Goal: Task Accomplishment & Management: Use online tool/utility

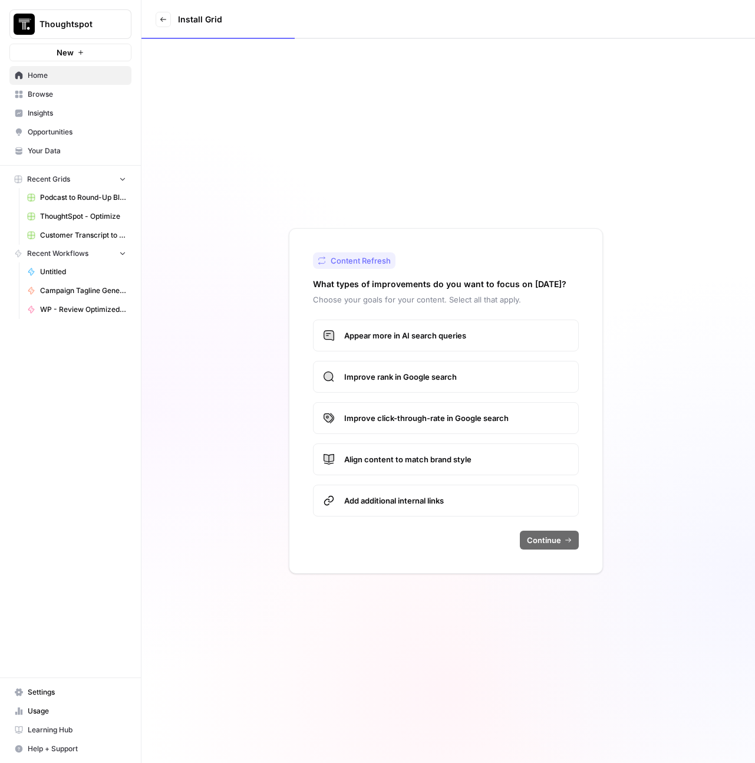
click at [57, 96] on span "Browse" at bounding box center [77, 94] width 98 height 11
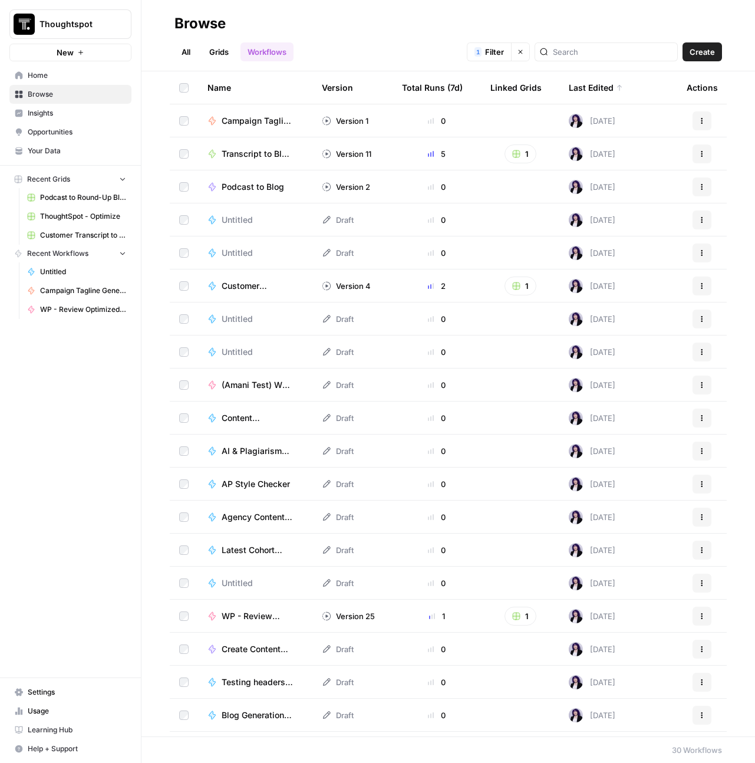
click at [227, 60] on link "Grids" at bounding box center [219, 51] width 34 height 19
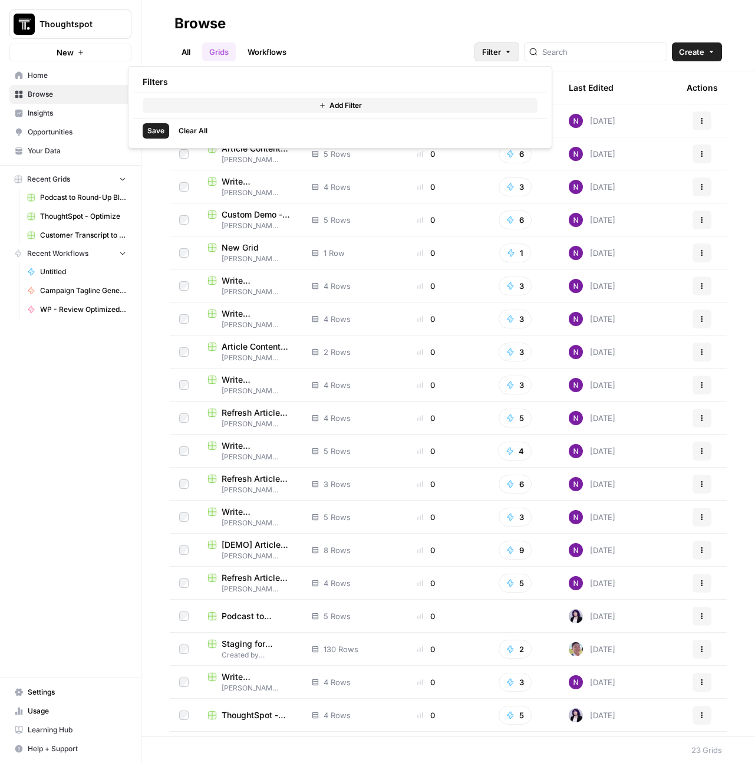
click at [519, 57] on button "Filter" at bounding box center [496, 51] width 45 height 19
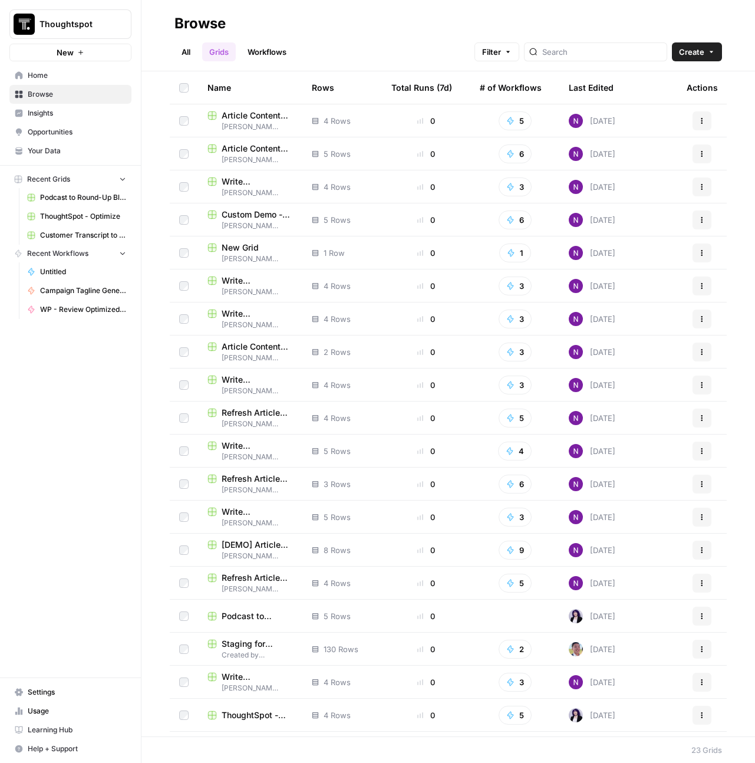
click at [471, 18] on div "Browse" at bounding box center [447, 23] width 547 height 19
click at [578, 92] on div "Last Edited" at bounding box center [591, 87] width 45 height 32
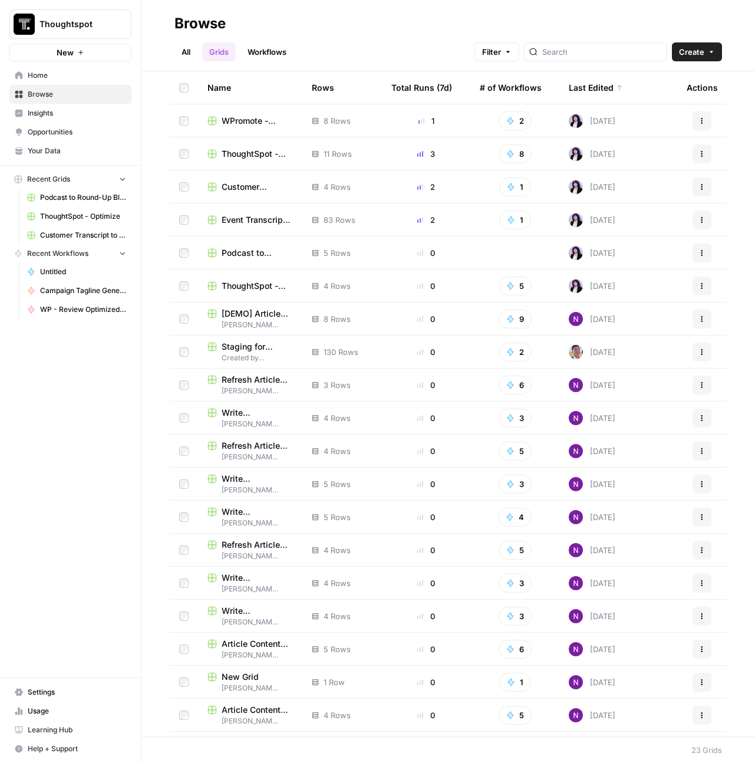
click at [237, 118] on span "WPromote - Optimize" at bounding box center [257, 121] width 71 height 12
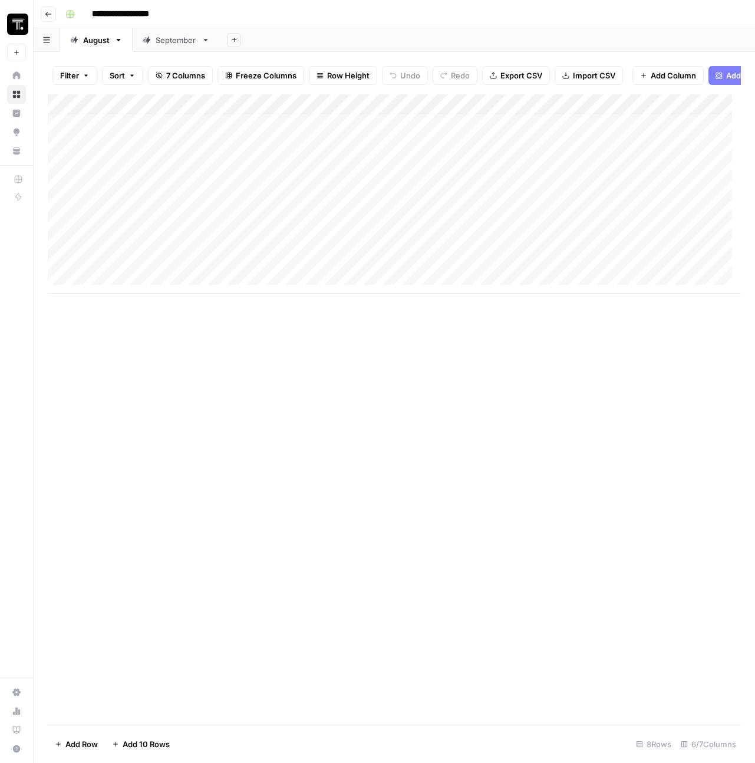
scroll to position [9, 0]
drag, startPoint x: 361, startPoint y: 381, endPoint x: 338, endPoint y: 344, distance: 43.9
click at [361, 381] on div "Add Column" at bounding box center [394, 409] width 693 height 630
click at [146, 282] on div "Add Column" at bounding box center [394, 193] width 693 height 199
click at [369, 279] on div "Add Column" at bounding box center [394, 203] width 693 height 219
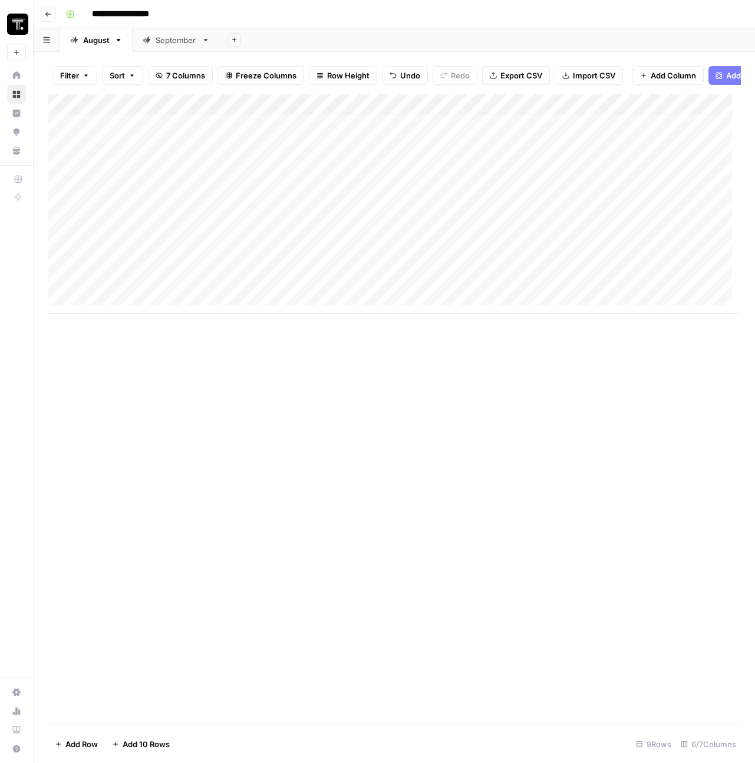
click at [369, 279] on div "Add Column" at bounding box center [394, 203] width 693 height 219
type input "**********"
click at [394, 415] on div "Add Column" at bounding box center [394, 409] width 693 height 630
click at [152, 281] on div "Add Column" at bounding box center [394, 203] width 693 height 219
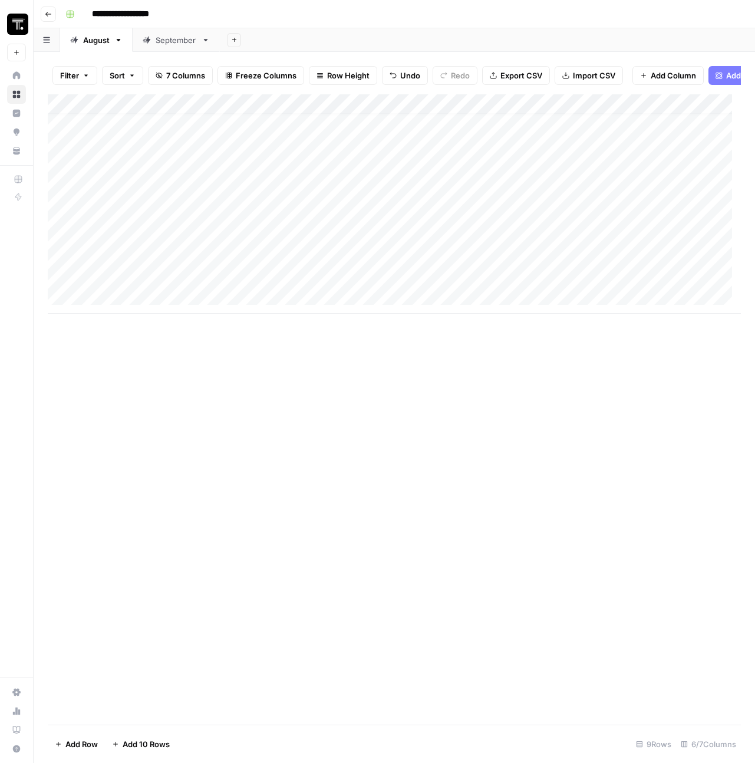
click at [152, 281] on div "Add Column" at bounding box center [394, 203] width 693 height 219
type textarea "**********"
click at [288, 389] on div "Add Column" at bounding box center [394, 409] width 693 height 630
click at [682, 281] on div "Add Column" at bounding box center [394, 203] width 693 height 219
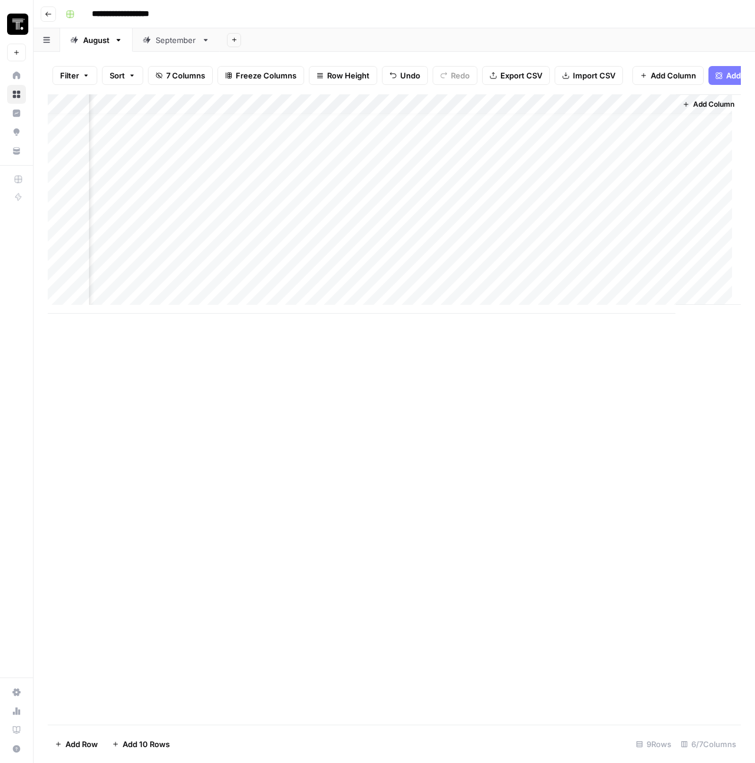
click at [221, 280] on div "Add Column" at bounding box center [394, 203] width 693 height 219
click at [221, 280] on div at bounding box center [201, 284] width 171 height 22
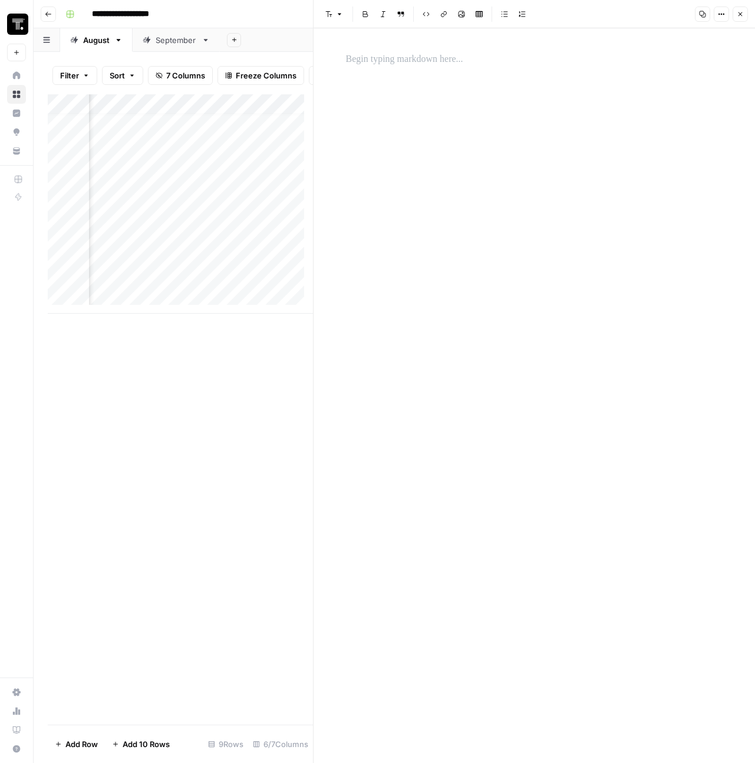
click at [202, 260] on div "Add Column" at bounding box center [180, 203] width 265 height 219
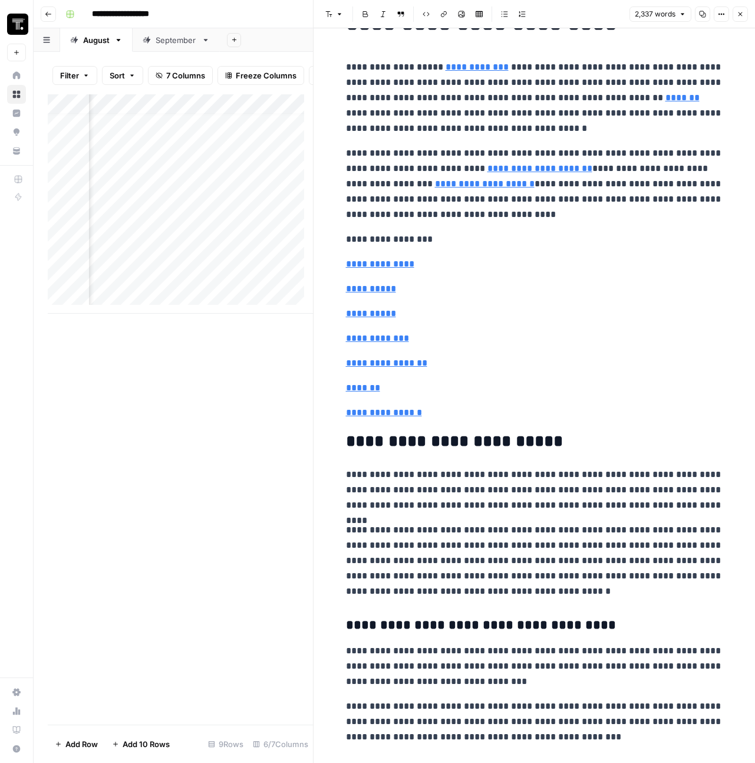
scroll to position [77, 0]
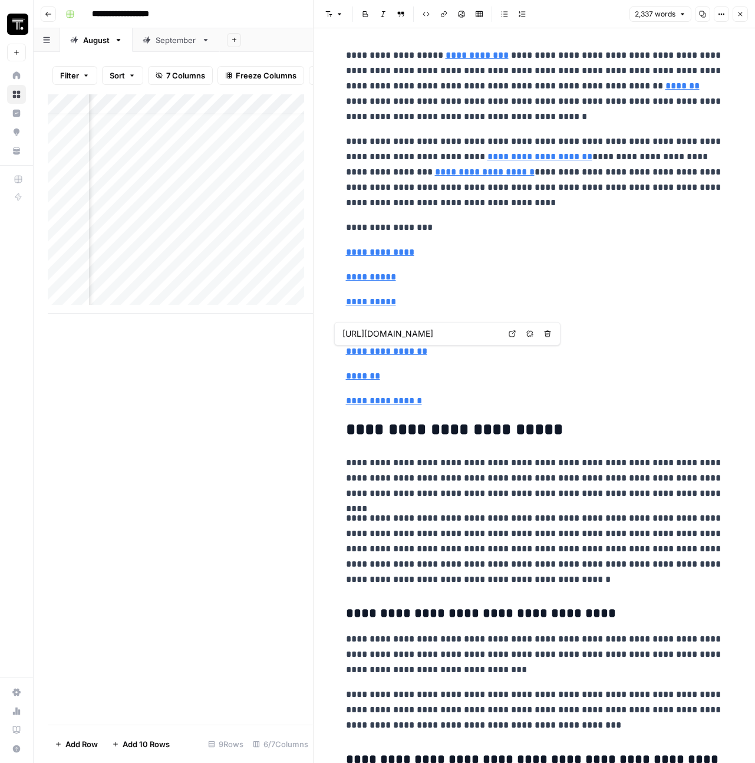
click at [206, 278] on div "Add Column" at bounding box center [180, 203] width 265 height 219
click at [206, 280] on div "Add Column" at bounding box center [180, 203] width 265 height 219
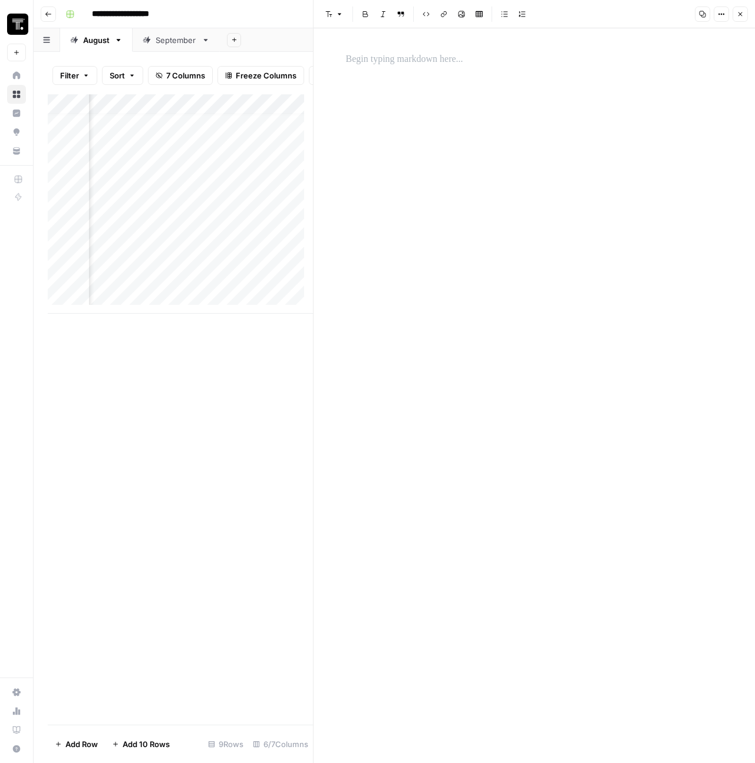
click at [386, 48] on div at bounding box center [534, 59] width 391 height 25
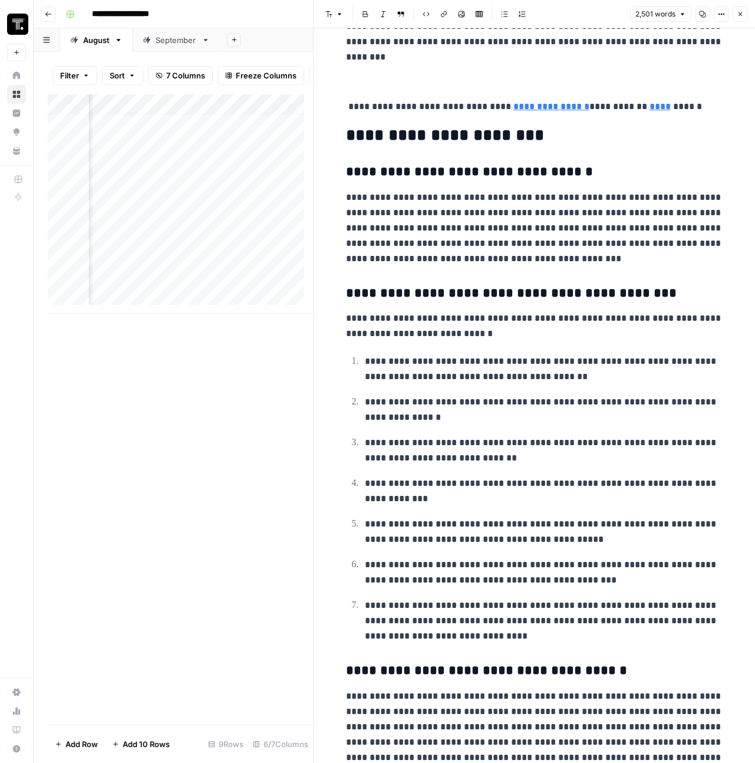
scroll to position [5537, 0]
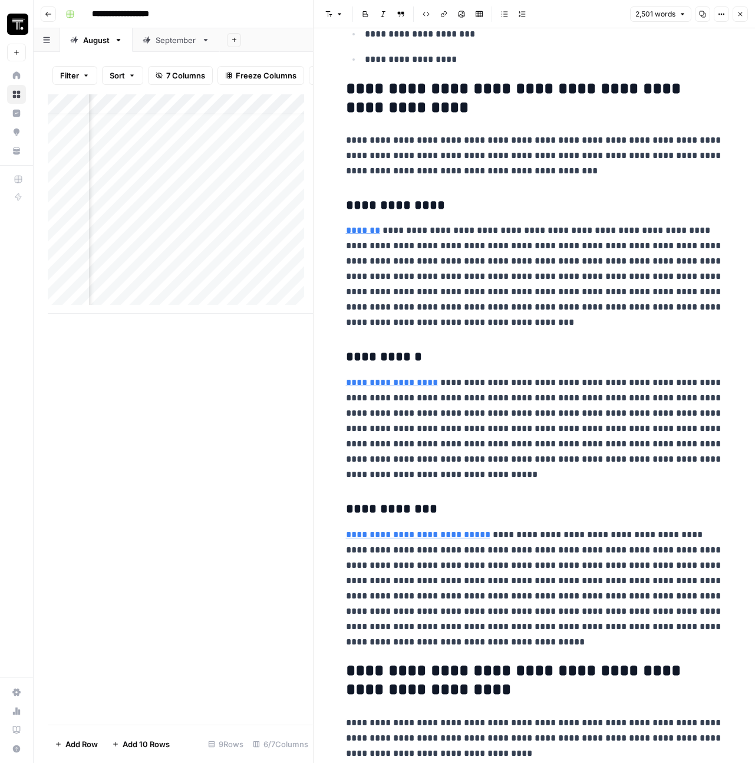
scroll to position [5859, 0]
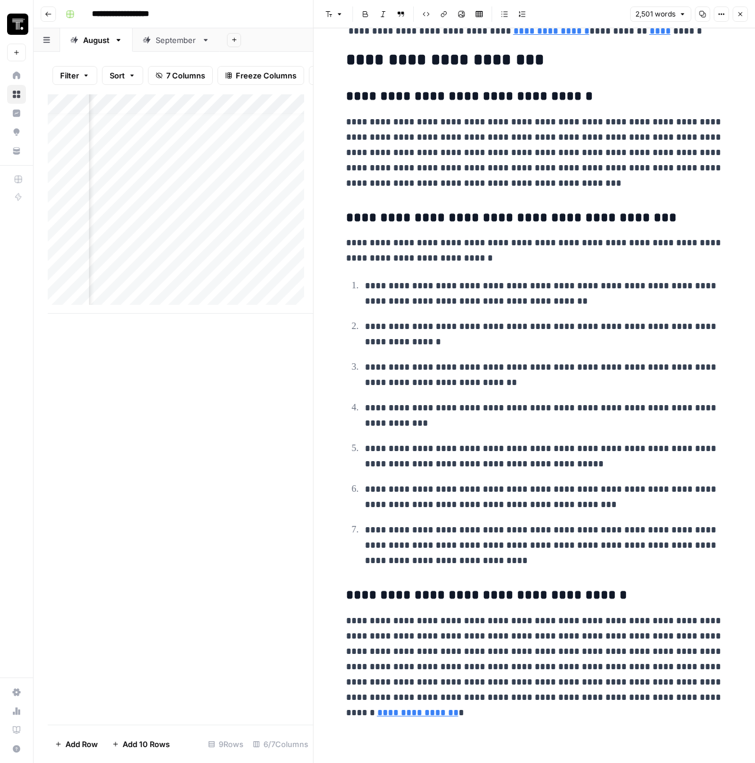
click at [738, 13] on icon "button" at bounding box center [740, 14] width 7 height 7
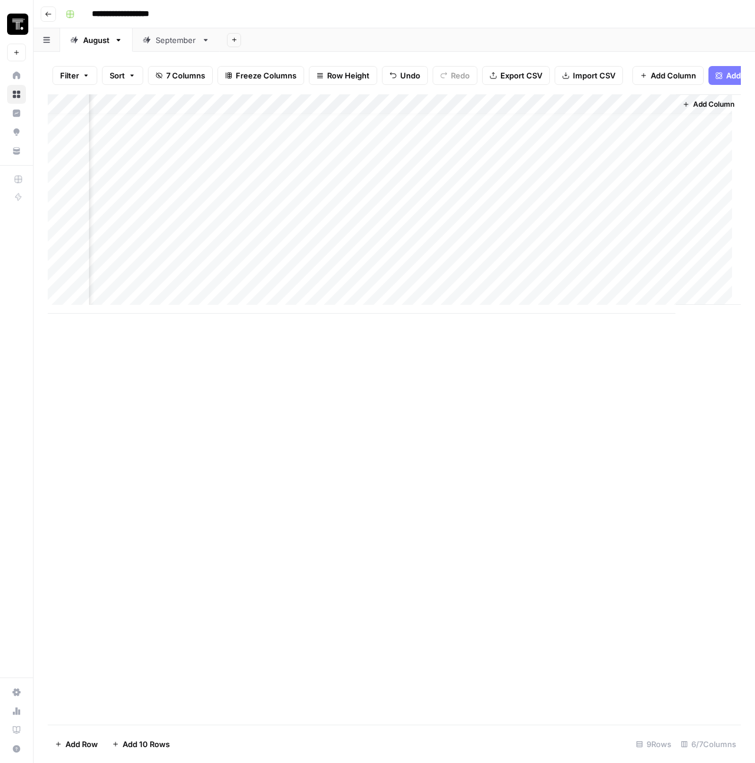
scroll to position [9, 438]
click at [384, 283] on div "Add Column" at bounding box center [394, 203] width 693 height 219
click at [167, 286] on div "Add Column" at bounding box center [394, 203] width 693 height 219
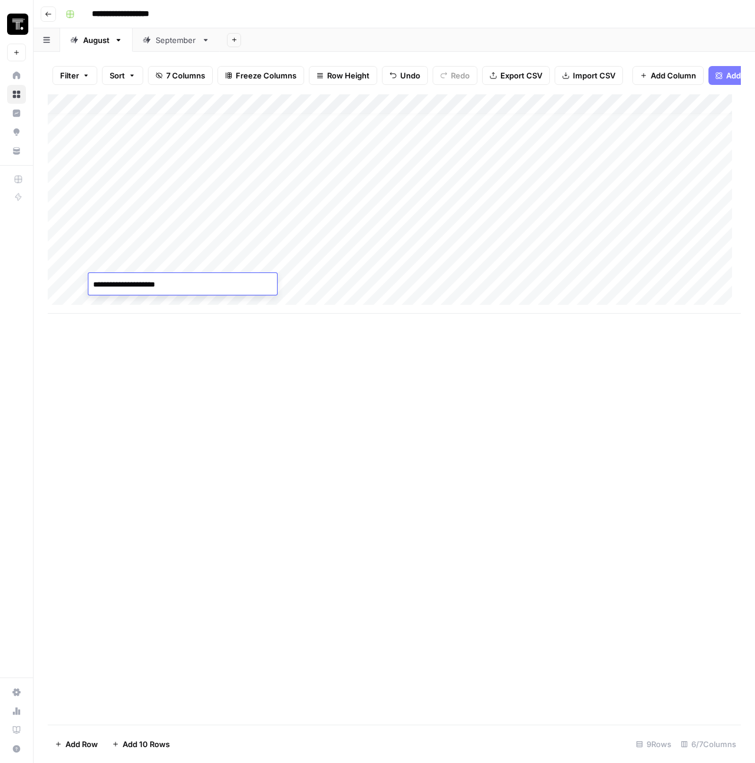
click at [167, 286] on textarea "**********" at bounding box center [182, 284] width 189 height 16
click at [557, 268] on div "Add Column" at bounding box center [394, 203] width 693 height 219
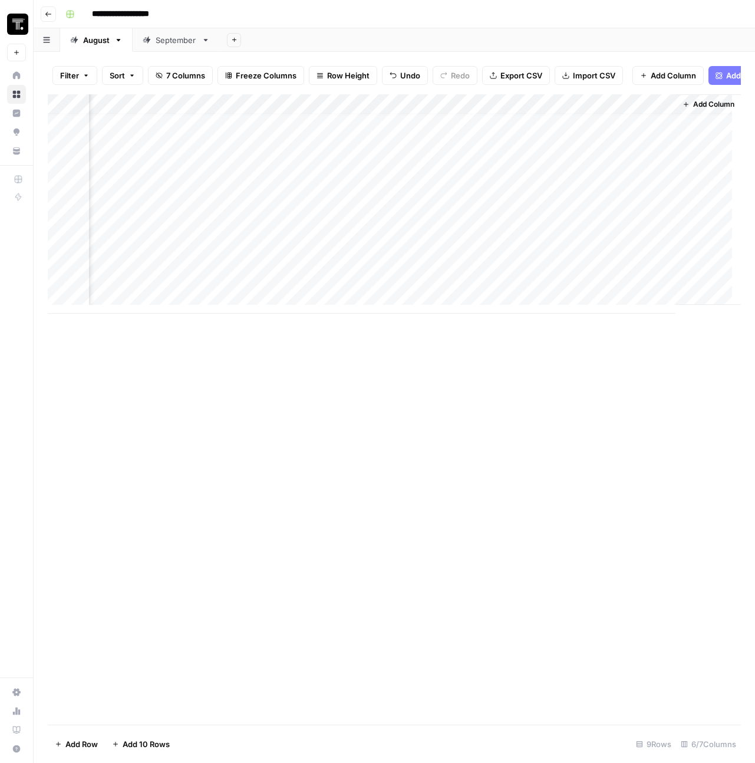
click at [514, 263] on div "Add Column" at bounding box center [394, 203] width 693 height 219
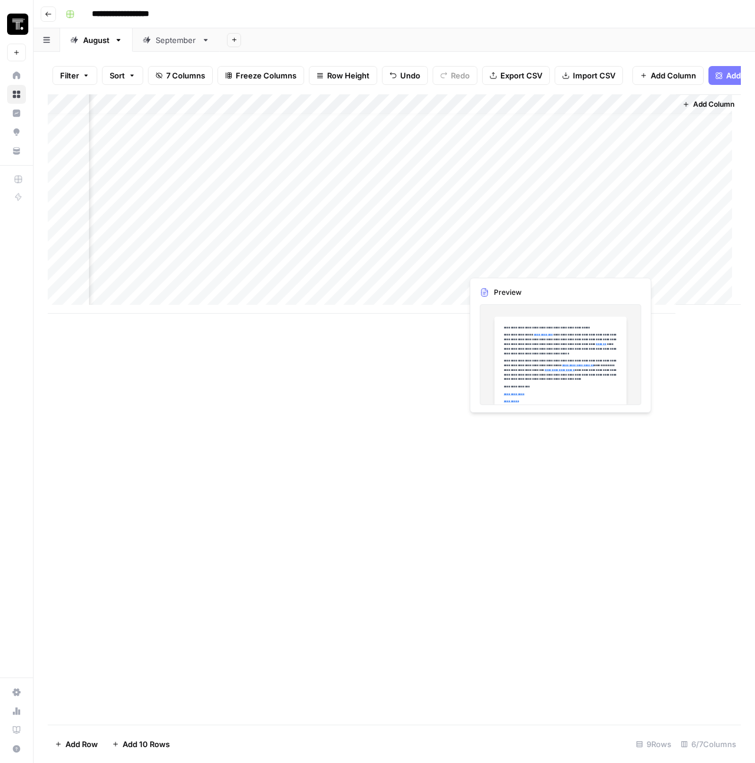
click at [514, 263] on div "Add Column" at bounding box center [394, 203] width 693 height 219
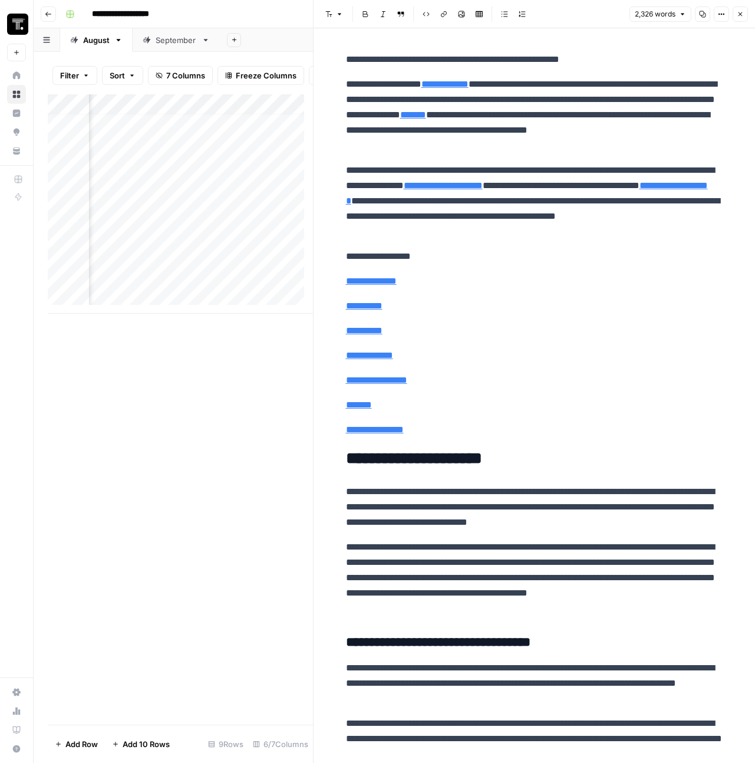
click at [473, 167] on p "**********" at bounding box center [534, 201] width 377 height 77
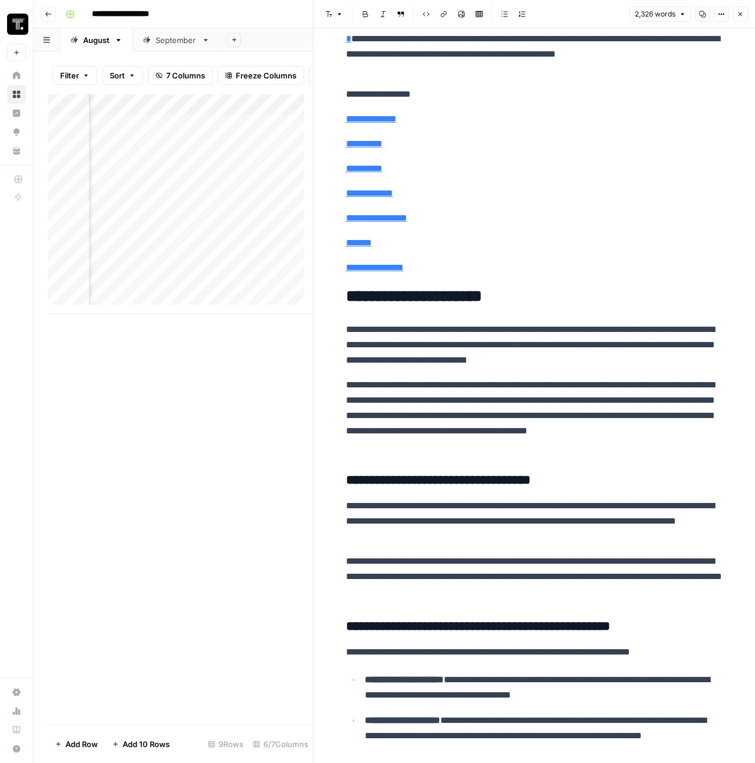
scroll to position [365, 0]
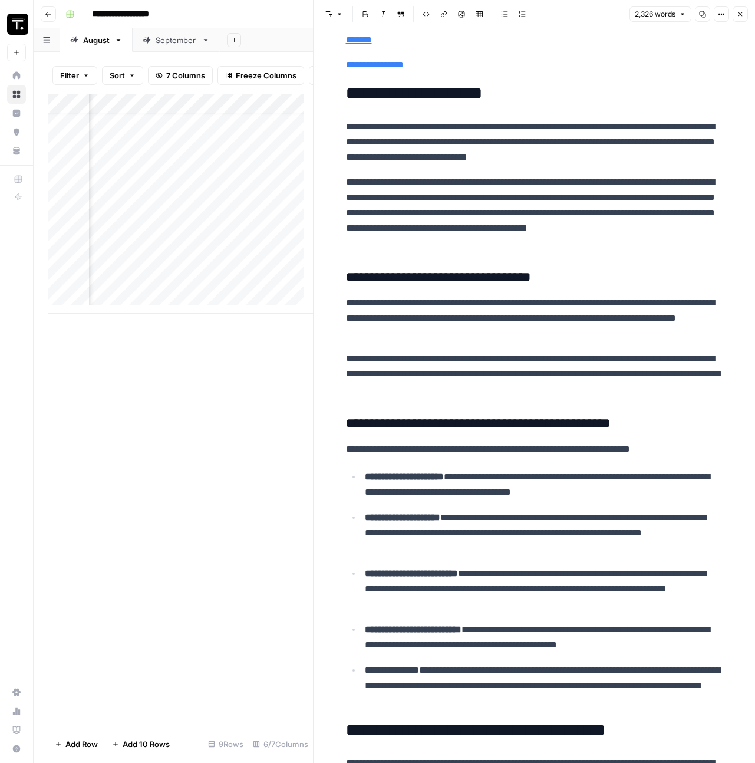
click at [740, 15] on icon "button" at bounding box center [740, 14] width 7 height 7
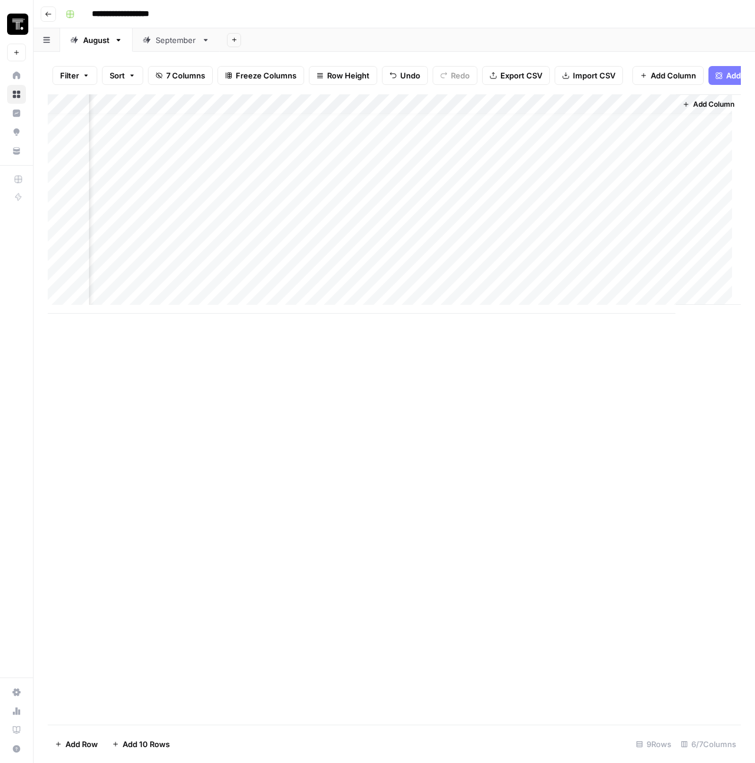
scroll to position [9, 438]
click at [405, 279] on div "Add Column" at bounding box center [394, 203] width 693 height 219
click at [378, 107] on div "Add Column" at bounding box center [394, 203] width 693 height 219
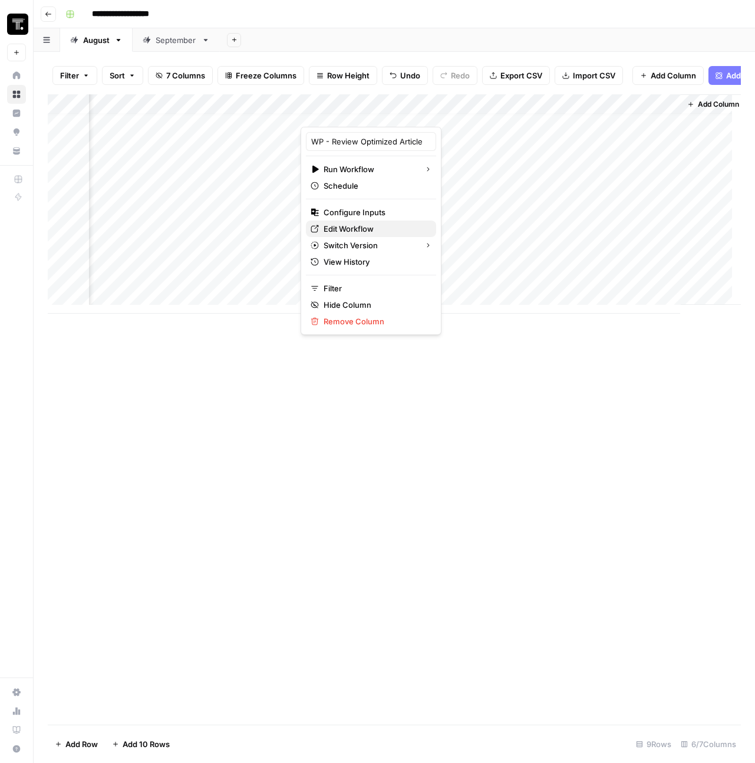
click at [358, 228] on span "Edit Workflow" at bounding box center [375, 229] width 103 height 12
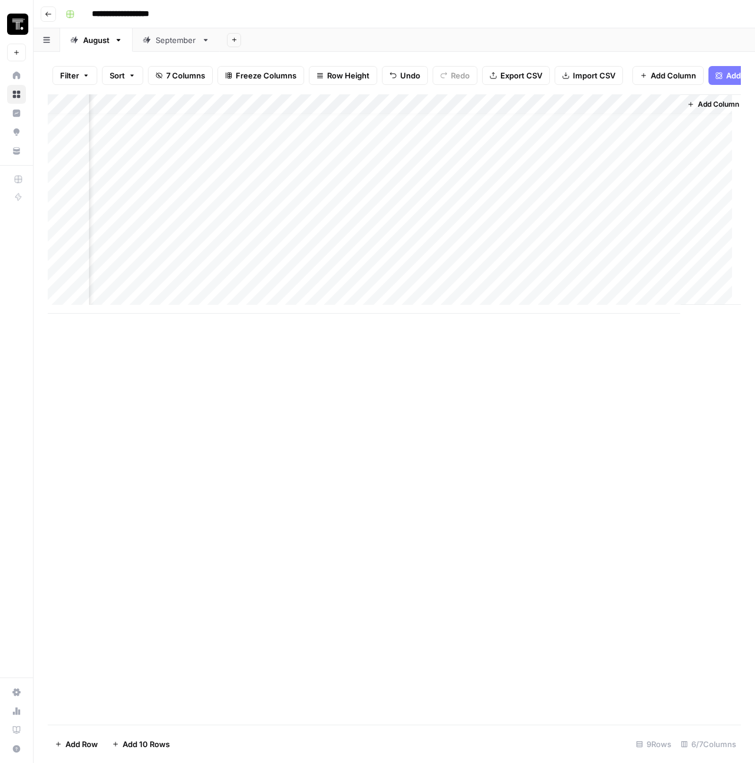
click at [585, 265] on div "Add Column" at bounding box center [394, 203] width 693 height 219
click at [520, 276] on div "Add Column" at bounding box center [394, 203] width 693 height 219
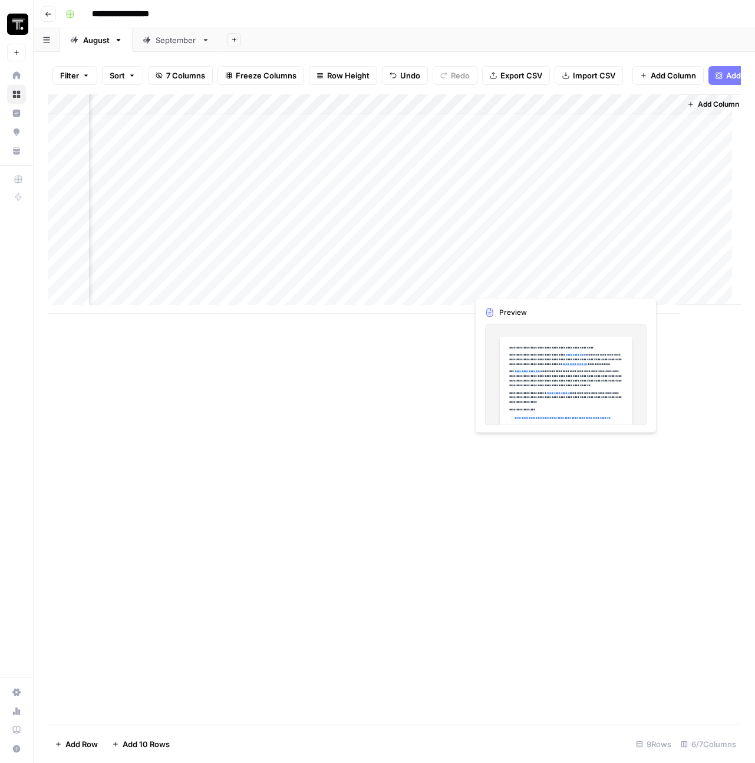
click at [522, 284] on div "Add Column" at bounding box center [394, 203] width 693 height 219
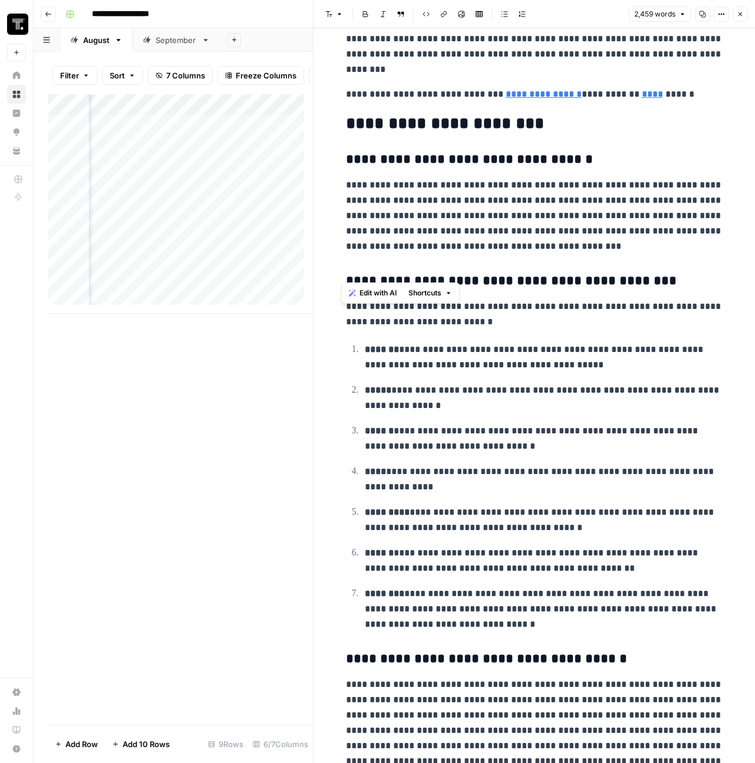
scroll to position [5734, 0]
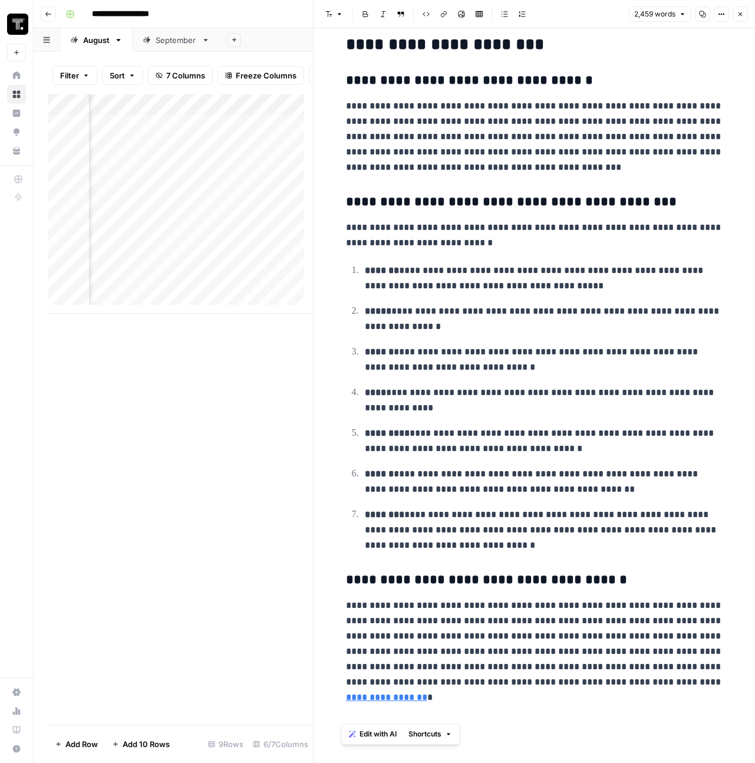
drag, startPoint x: 338, startPoint y: 53, endPoint x: 682, endPoint y: 707, distance: 739.1
copy div "**********"
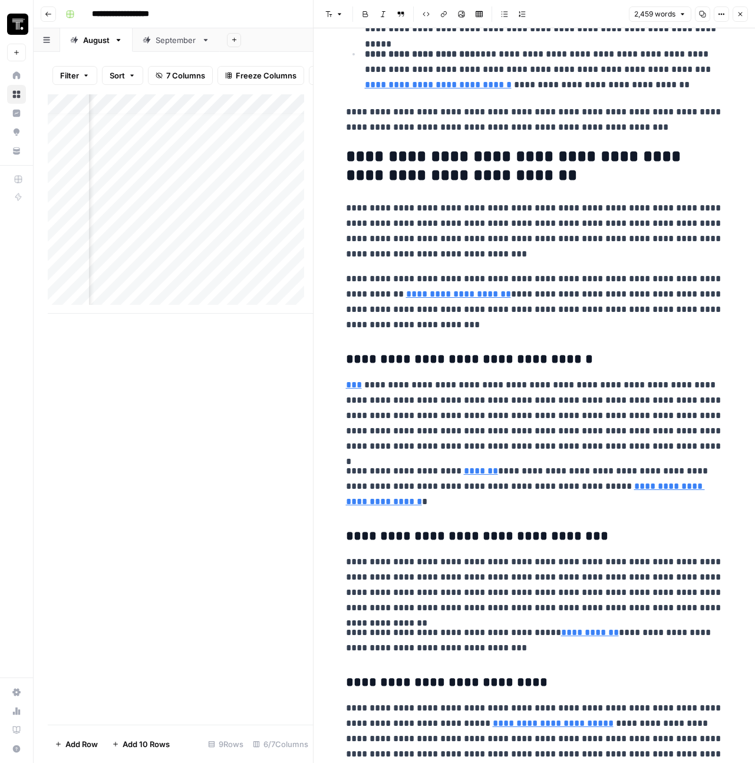
scroll to position [0, 0]
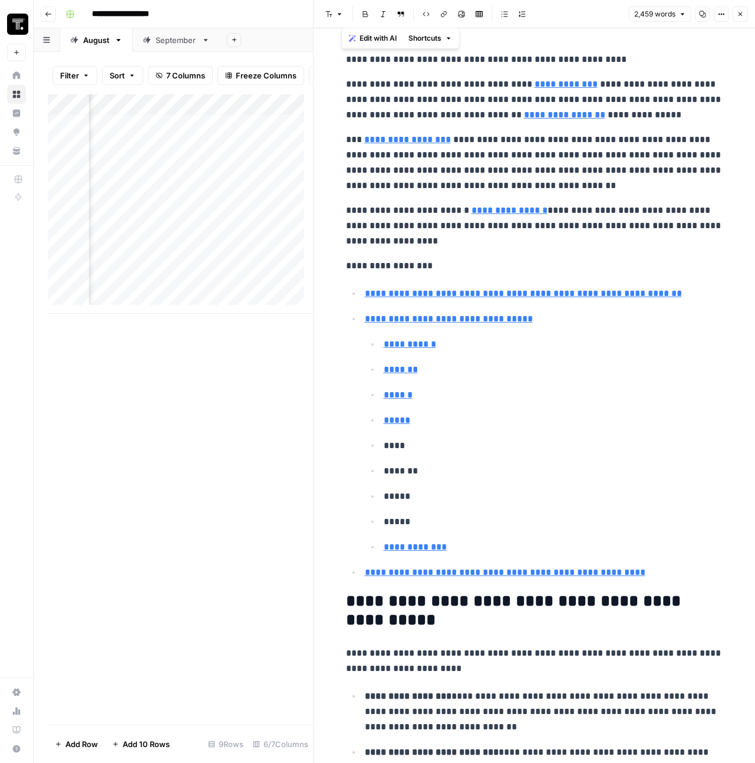
click at [737, 14] on icon "button" at bounding box center [740, 14] width 7 height 7
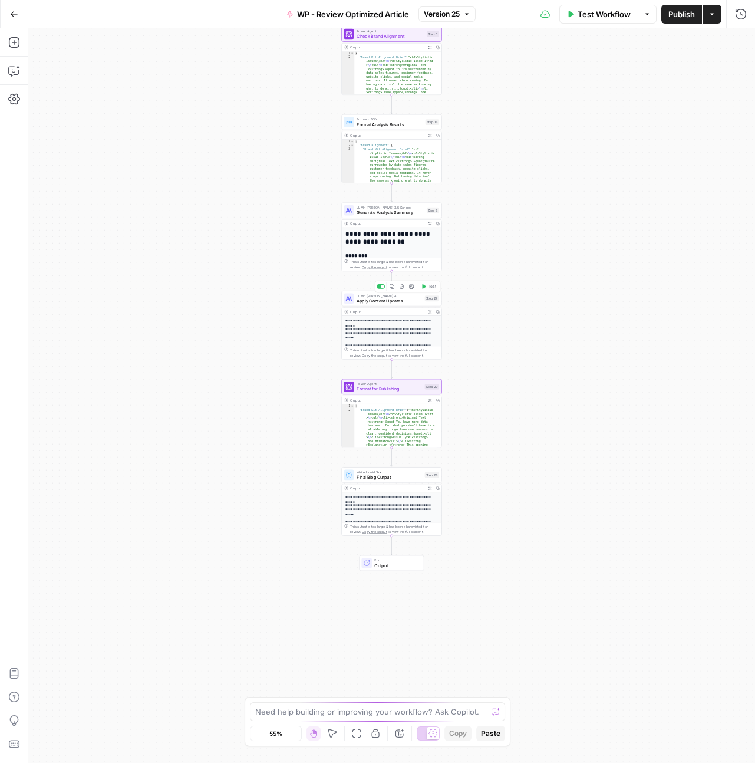
click at [400, 302] on span "Apply Content Updates" at bounding box center [389, 301] width 65 height 6
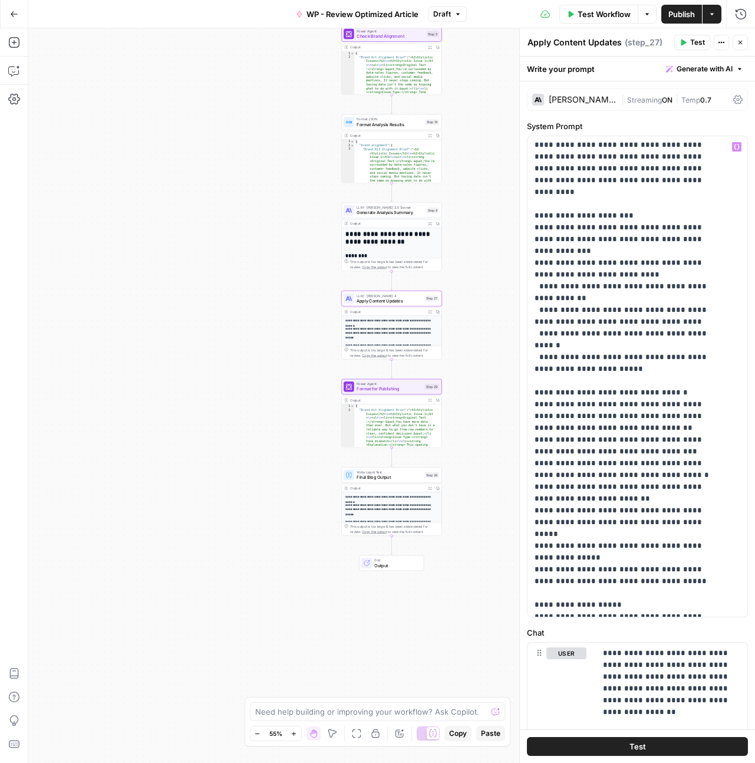
scroll to position [307, 0]
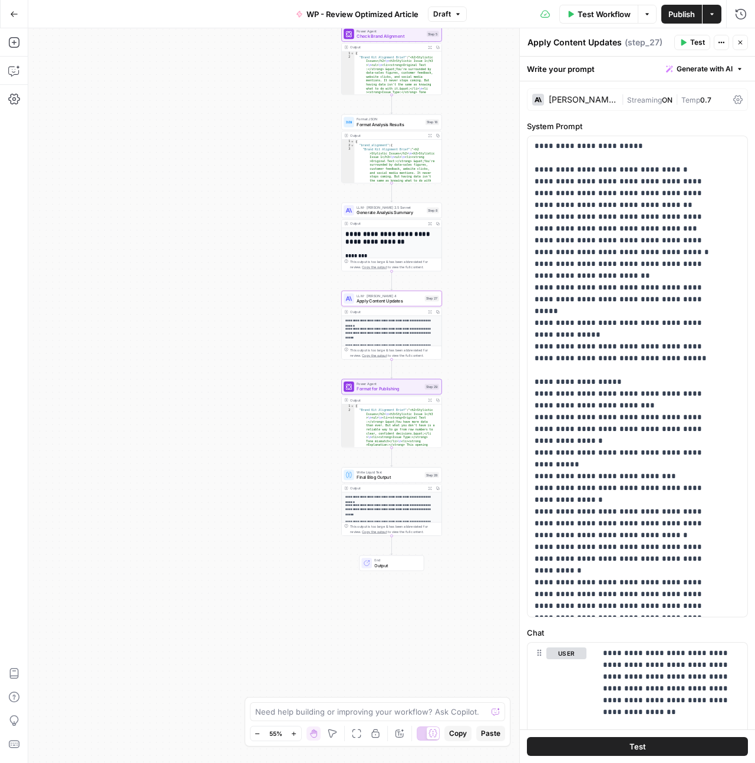
click at [702, 99] on span "0.7" at bounding box center [705, 99] width 11 height 9
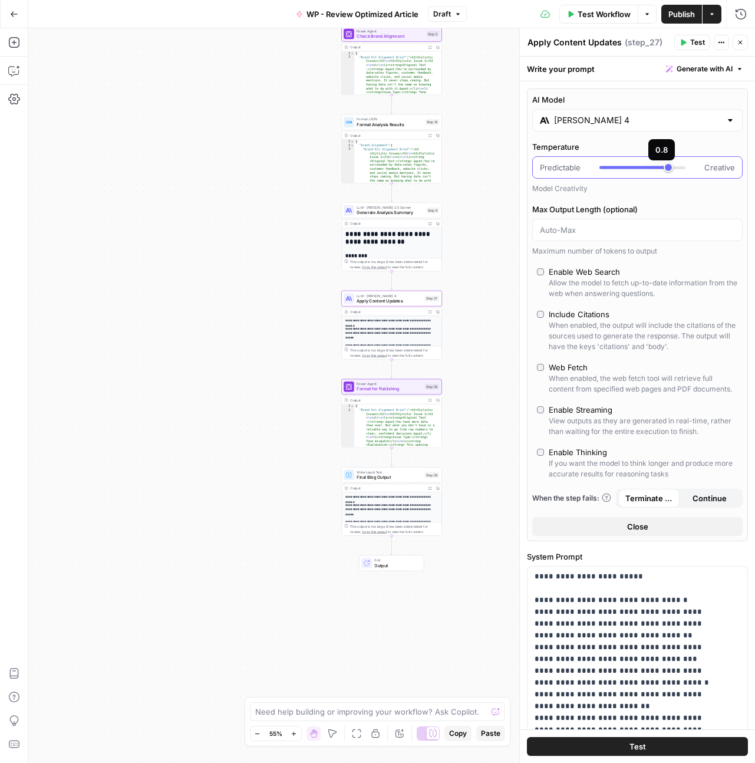
type input "***"
drag, startPoint x: 656, startPoint y: 167, endPoint x: 666, endPoint y: 169, distance: 10.8
click at [666, 169] on div at bounding box center [642, 167] width 86 height 12
click at [696, 43] on span "Test" at bounding box center [697, 42] width 15 height 11
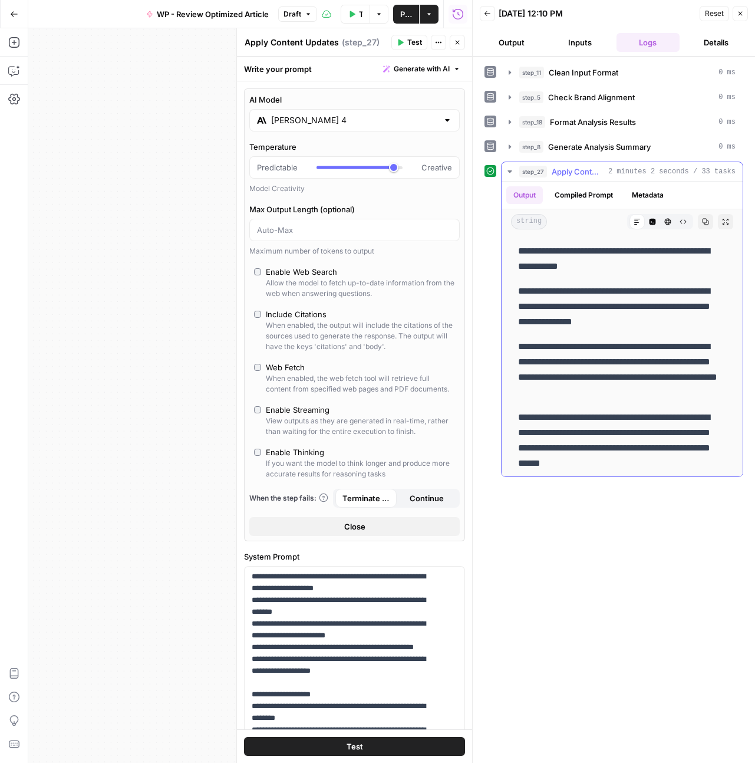
scroll to position [295, 0]
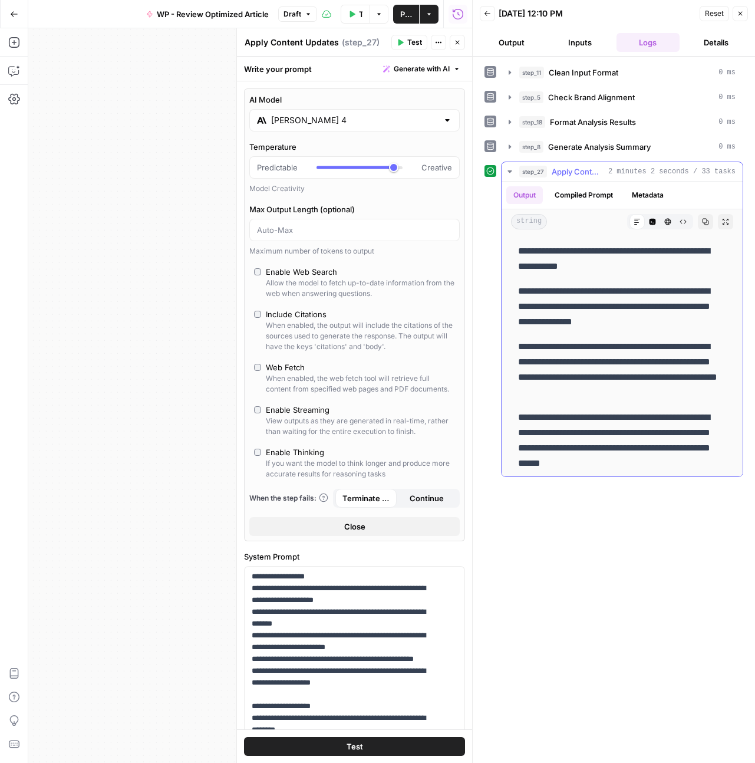
click at [628, 266] on p "**********" at bounding box center [617, 258] width 199 height 31
click at [640, 255] on p "**********" at bounding box center [617, 258] width 199 height 31
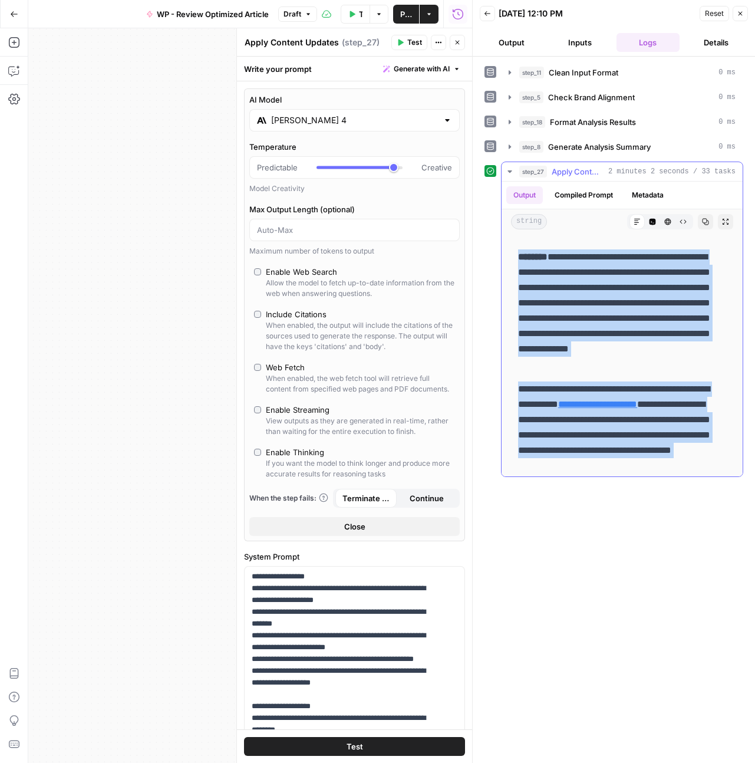
scroll to position [8897, 0]
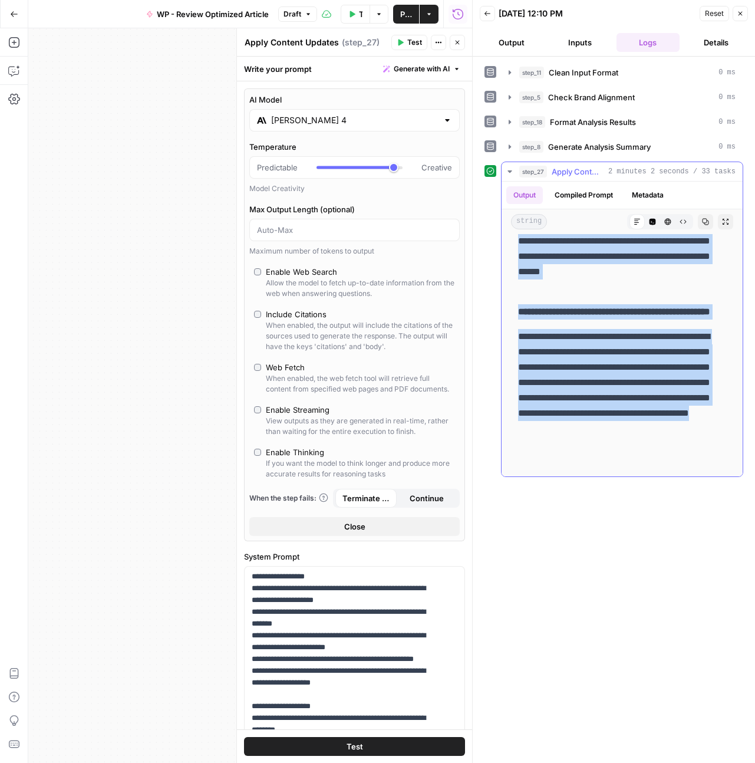
drag, startPoint x: 519, startPoint y: 251, endPoint x: 698, endPoint y: 438, distance: 259.2
copy div "**********"
click at [713, 13] on span "Reset" at bounding box center [714, 13] width 19 height 11
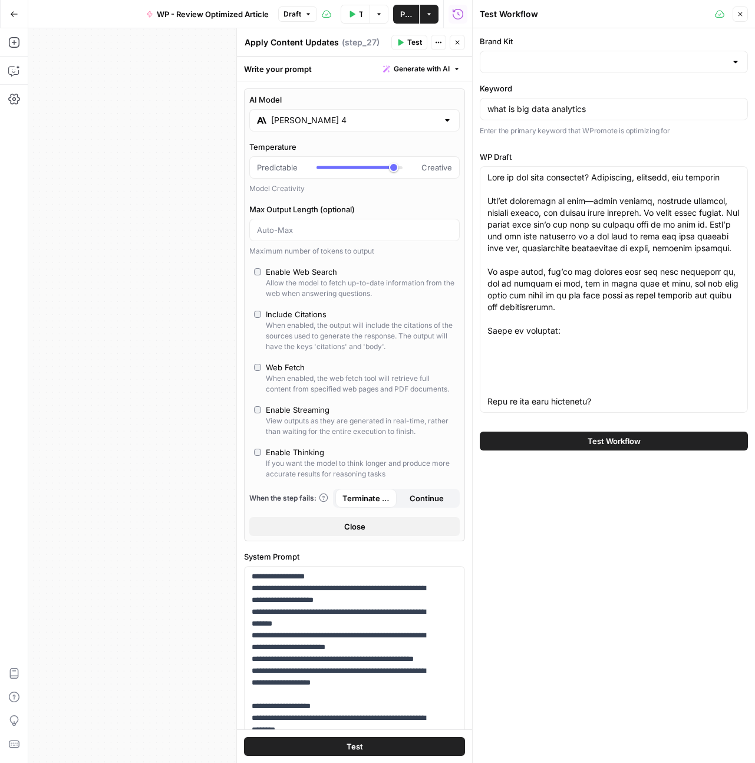
type input "ThoughtSpot - Enterprise"
click at [623, 440] on span "Test Workflow" at bounding box center [614, 441] width 53 height 12
